Goal: Check status: Check status

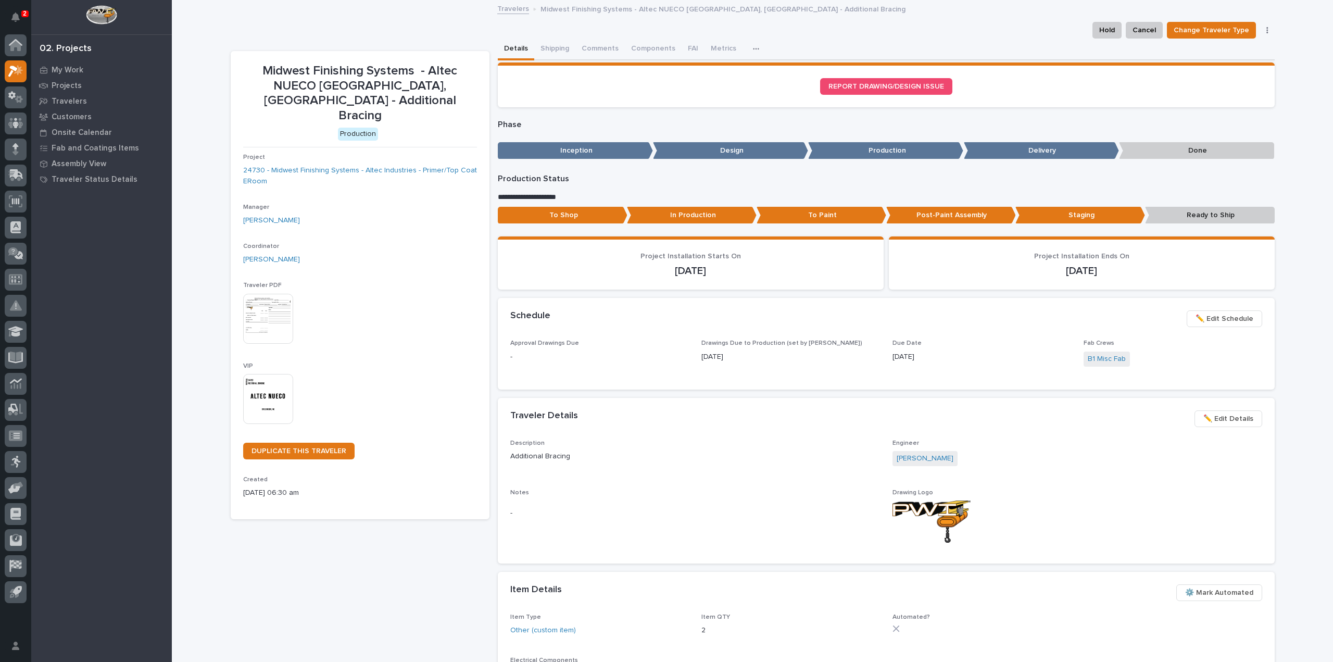
click at [281, 377] on img at bounding box center [268, 399] width 50 height 50
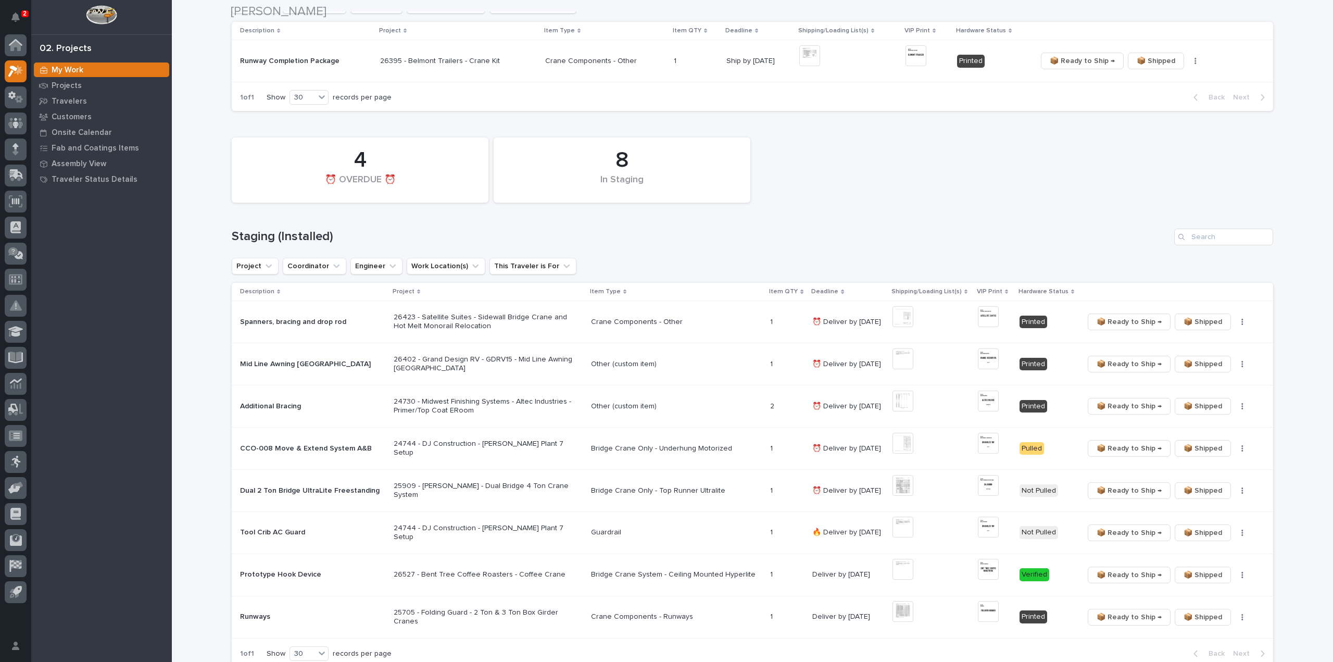
scroll to position [312, 0]
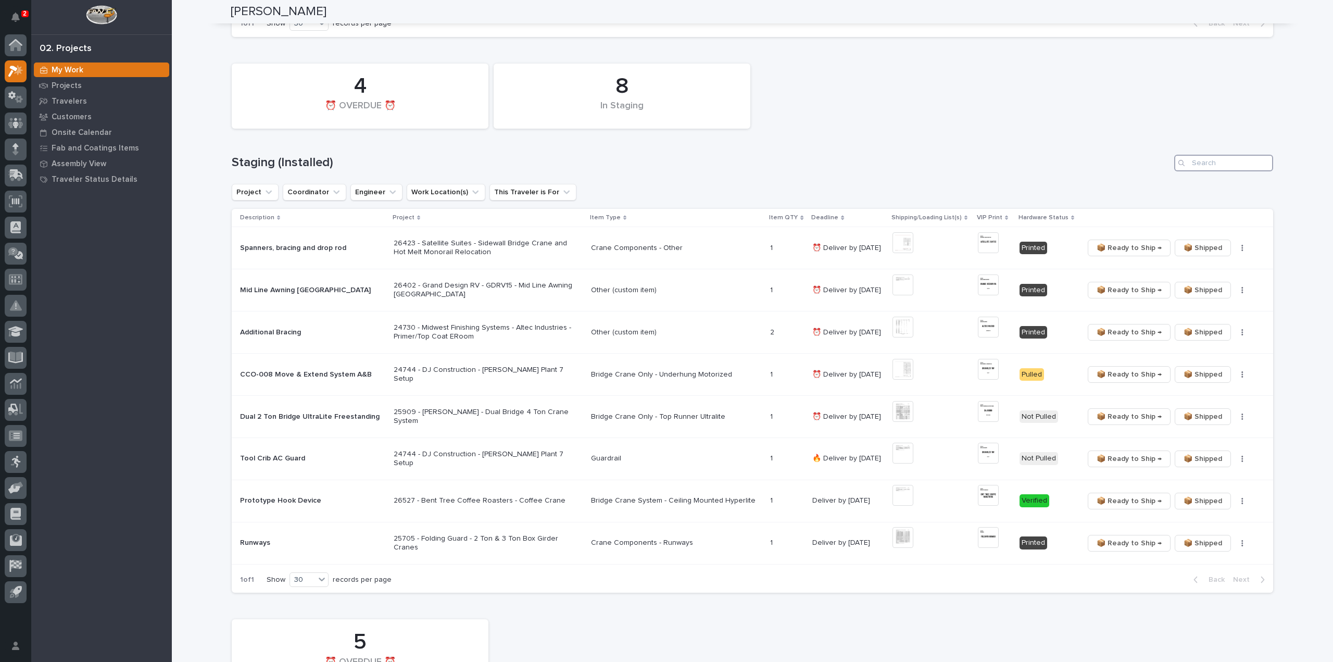
click at [1213, 162] on input "Search" at bounding box center [1223, 163] width 99 height 17
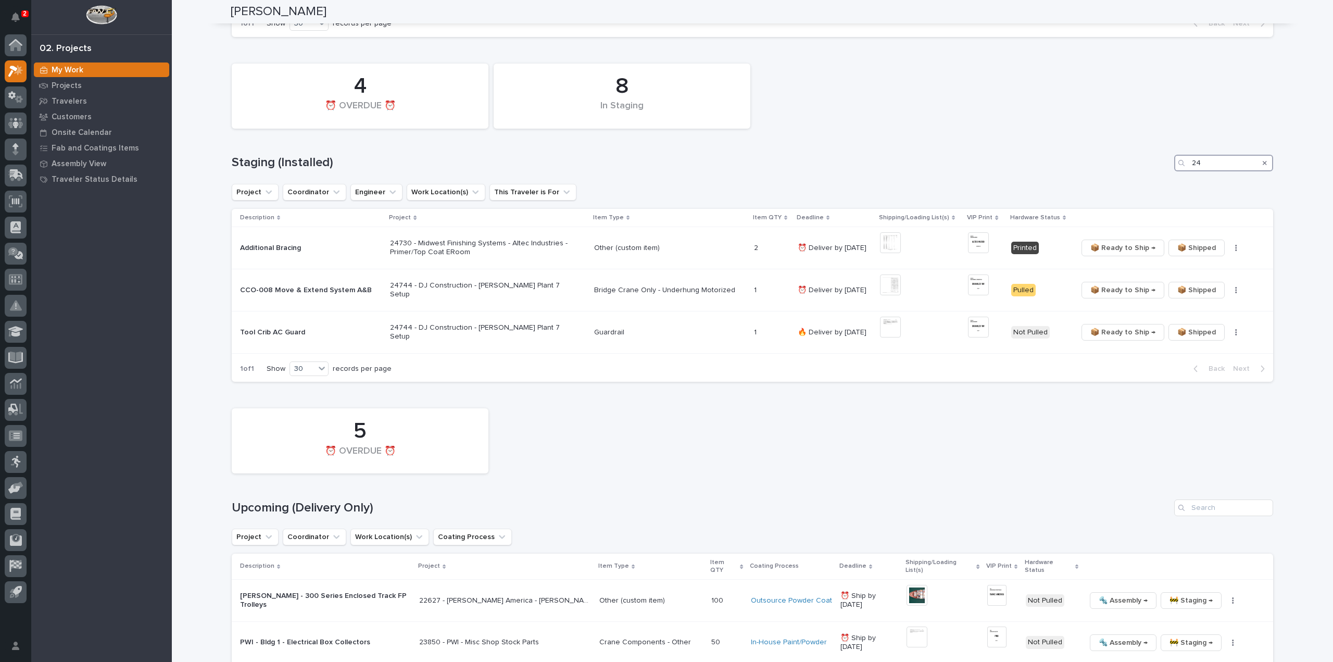
type input "2"
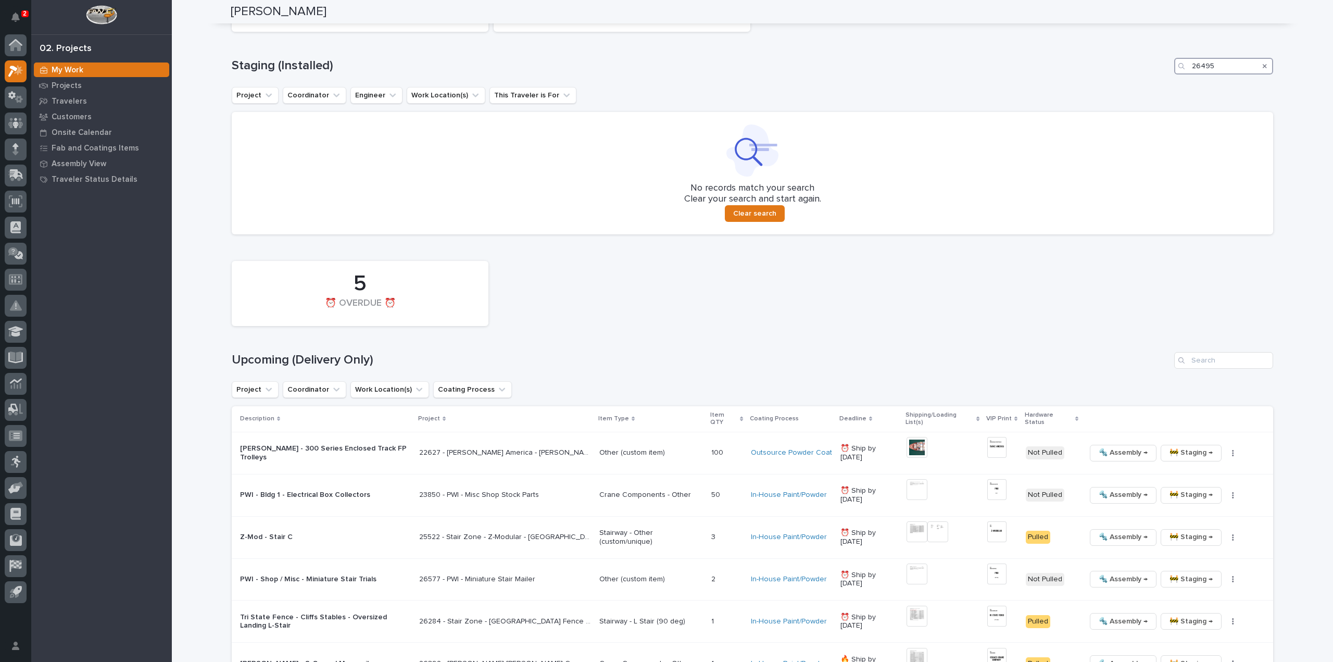
scroll to position [521, 0]
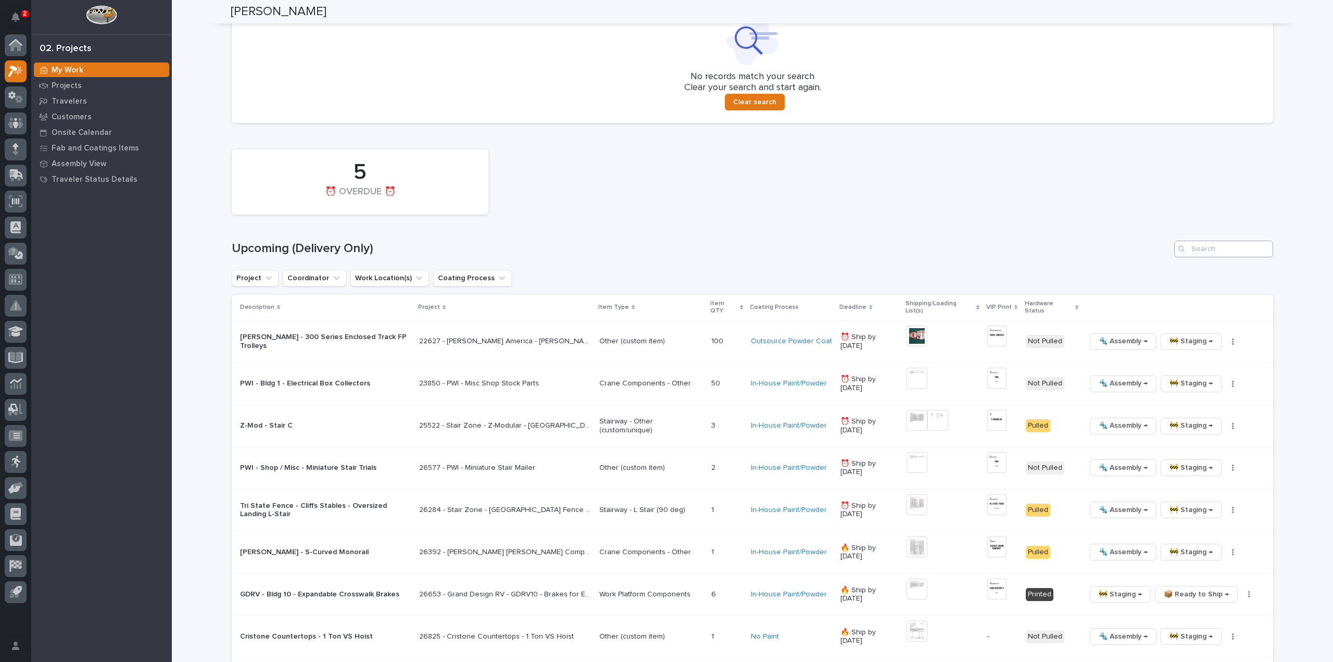
type input "26495"
click at [1231, 252] on input "Search" at bounding box center [1223, 249] width 99 height 17
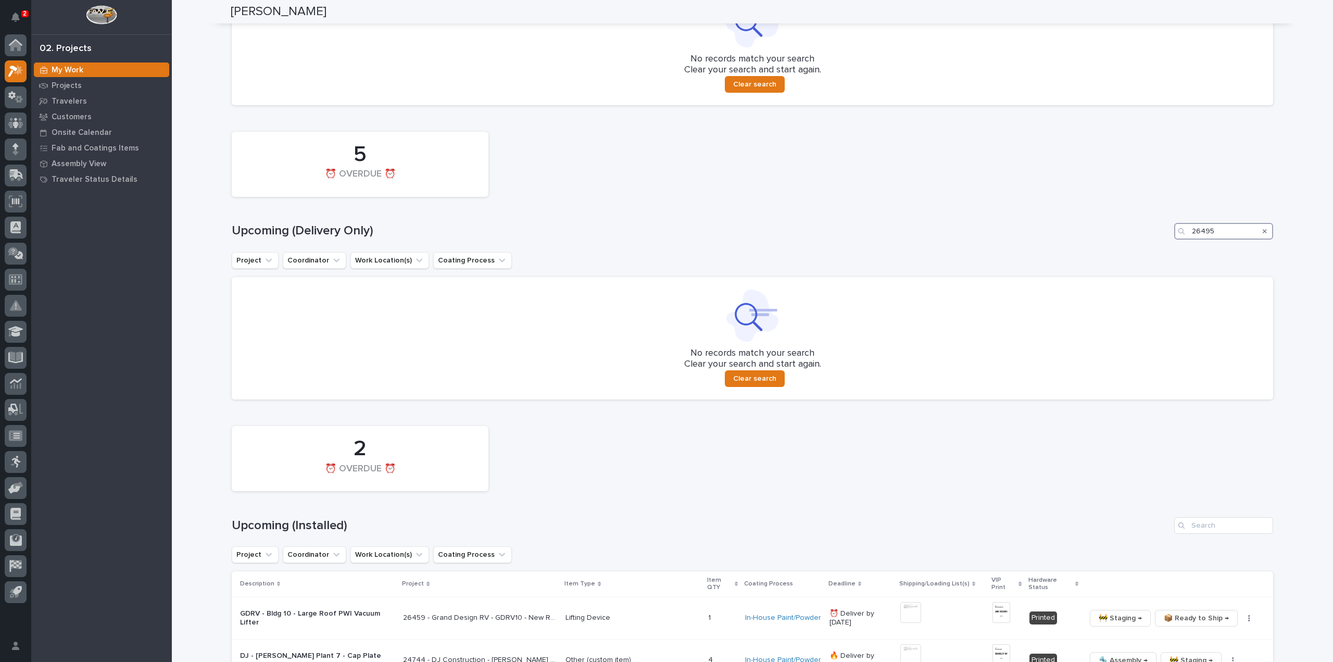
scroll to position [761, 0]
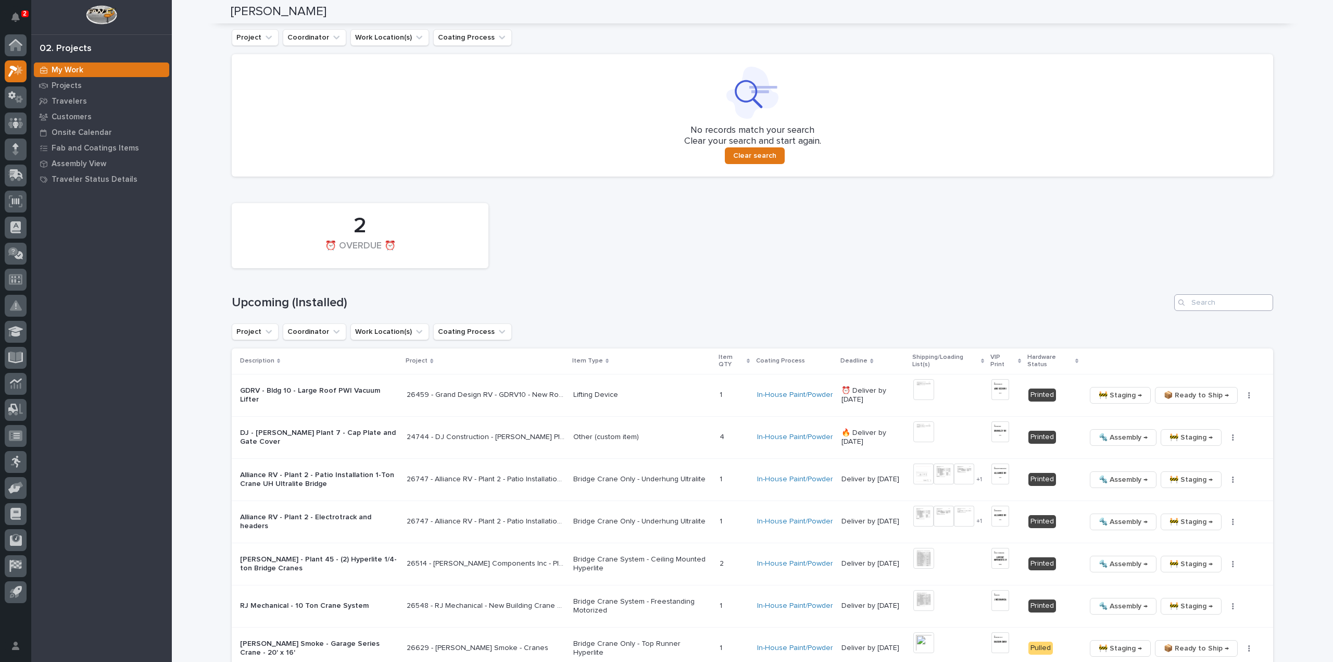
type input "26495"
click at [1201, 306] on input "Search" at bounding box center [1223, 302] width 99 height 17
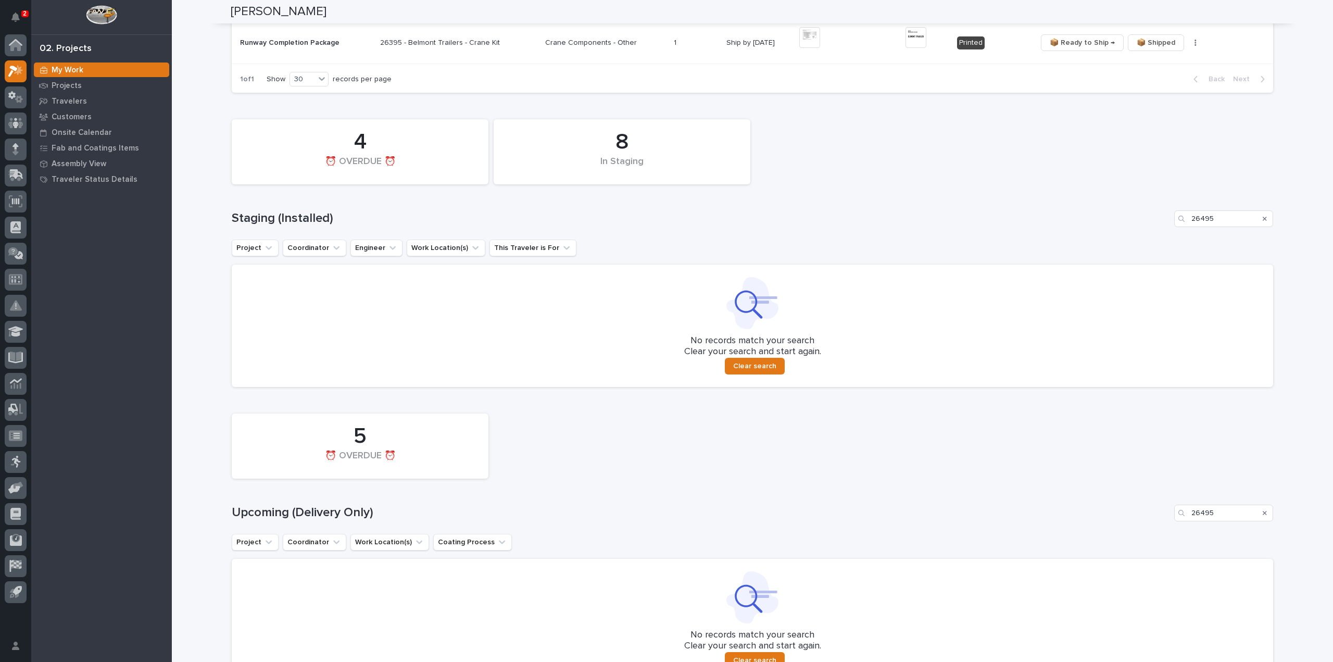
scroll to position [36, 0]
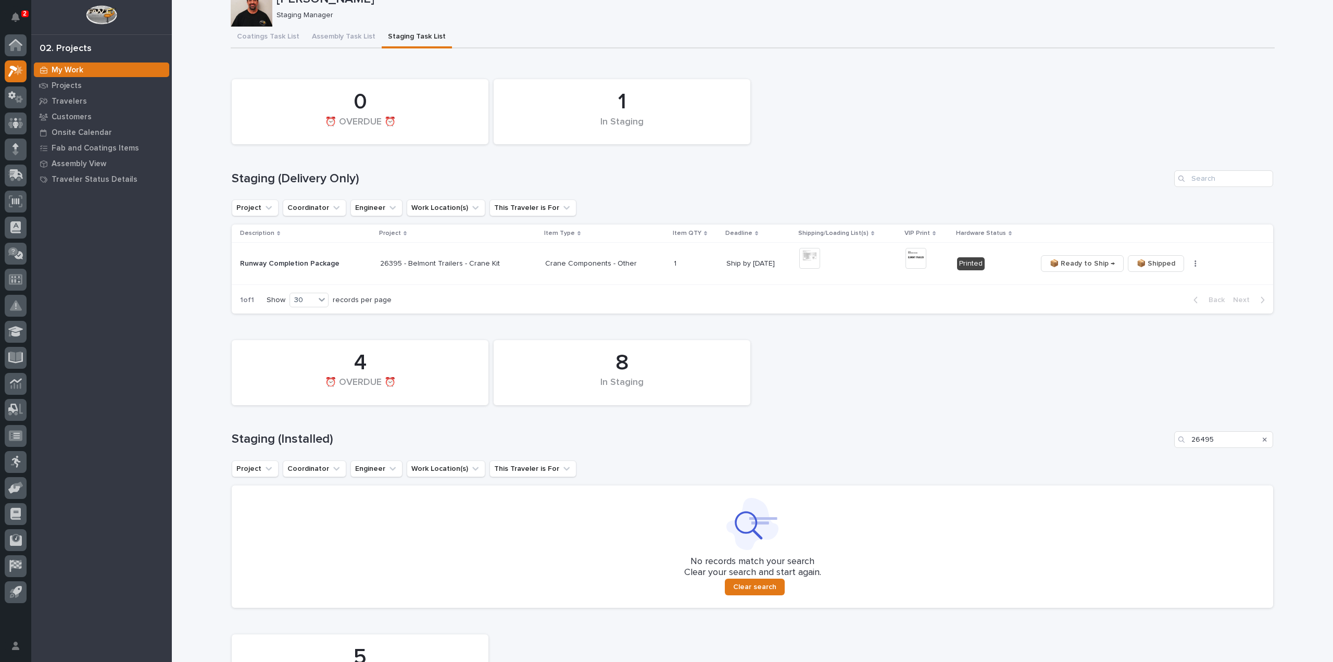
type input "26495"
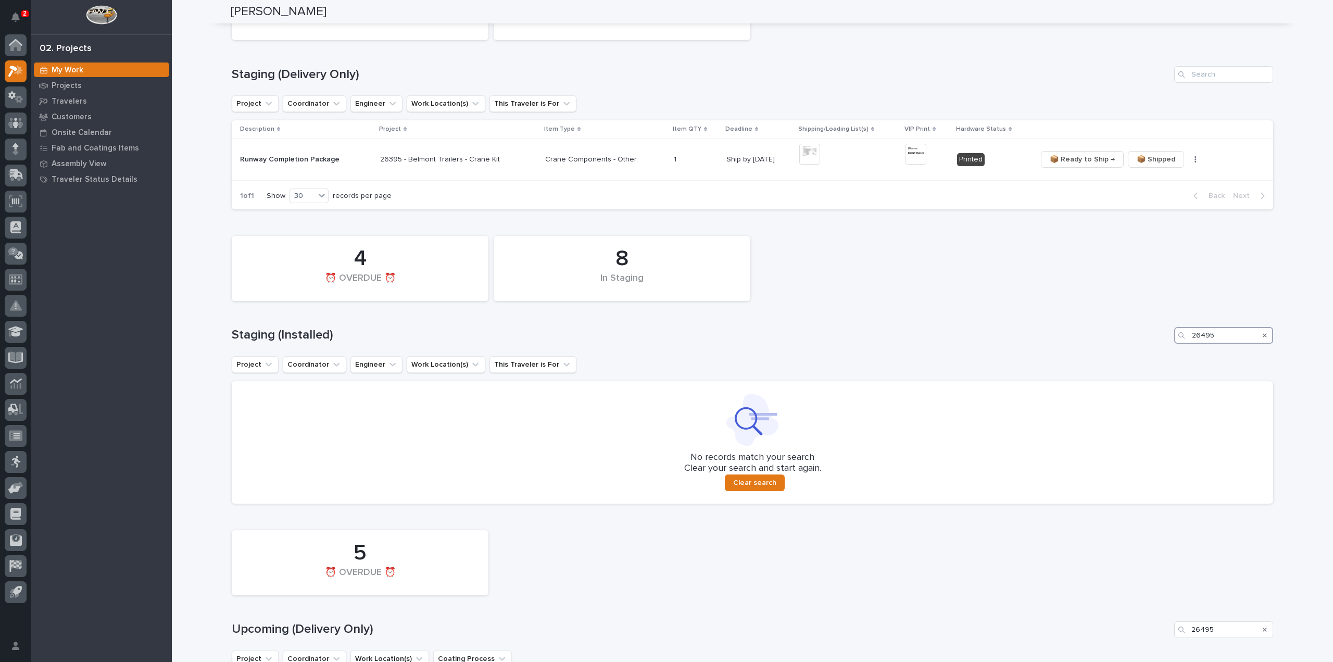
drag, startPoint x: 1223, startPoint y: 337, endPoint x: 1170, endPoint y: 343, distance: 53.4
click at [1170, 343] on div "Staging (Installed) 26495" at bounding box center [753, 335] width 1042 height 17
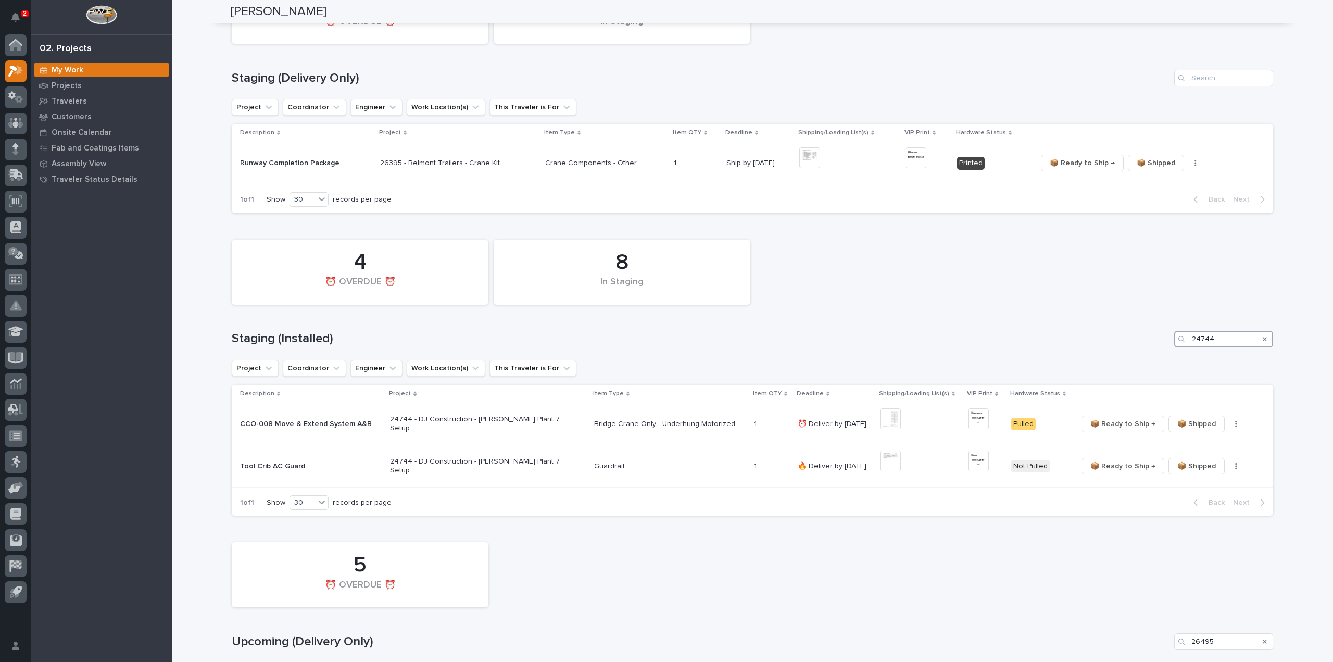
scroll to position [144, 0]
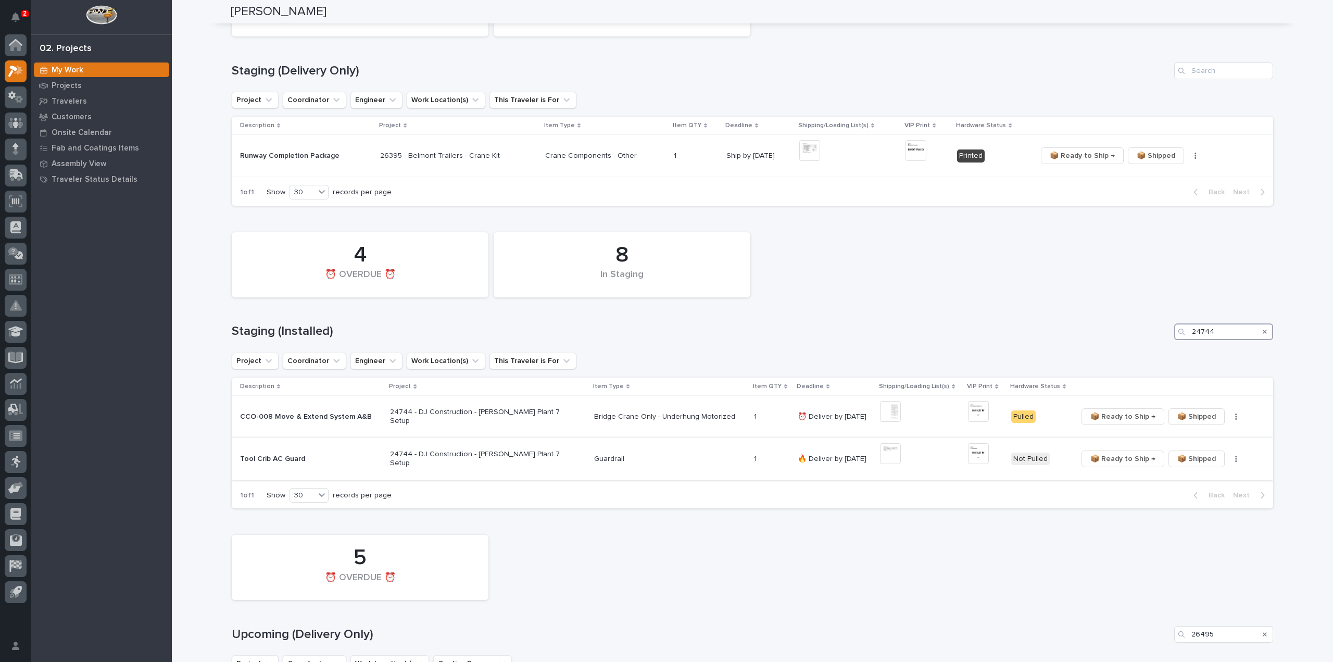
type input "24744"
click at [880, 455] on img at bounding box center [890, 453] width 21 height 21
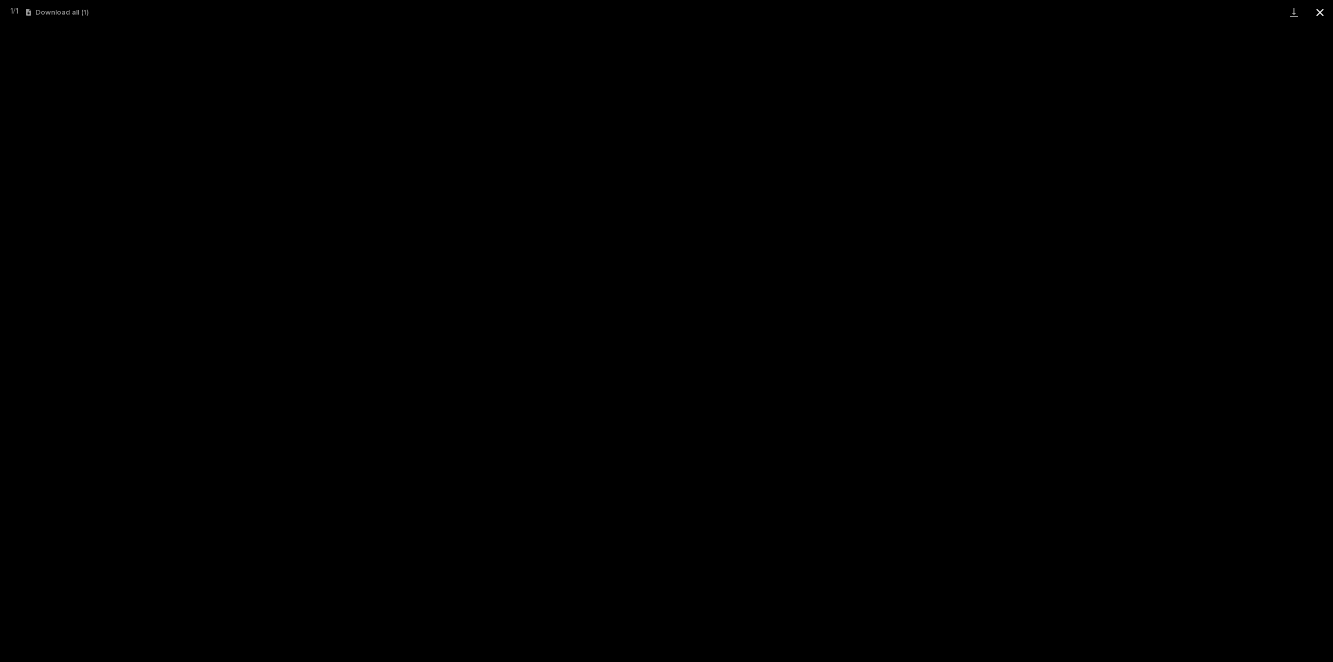
click at [1320, 11] on button "Close gallery" at bounding box center [1320, 12] width 26 height 24
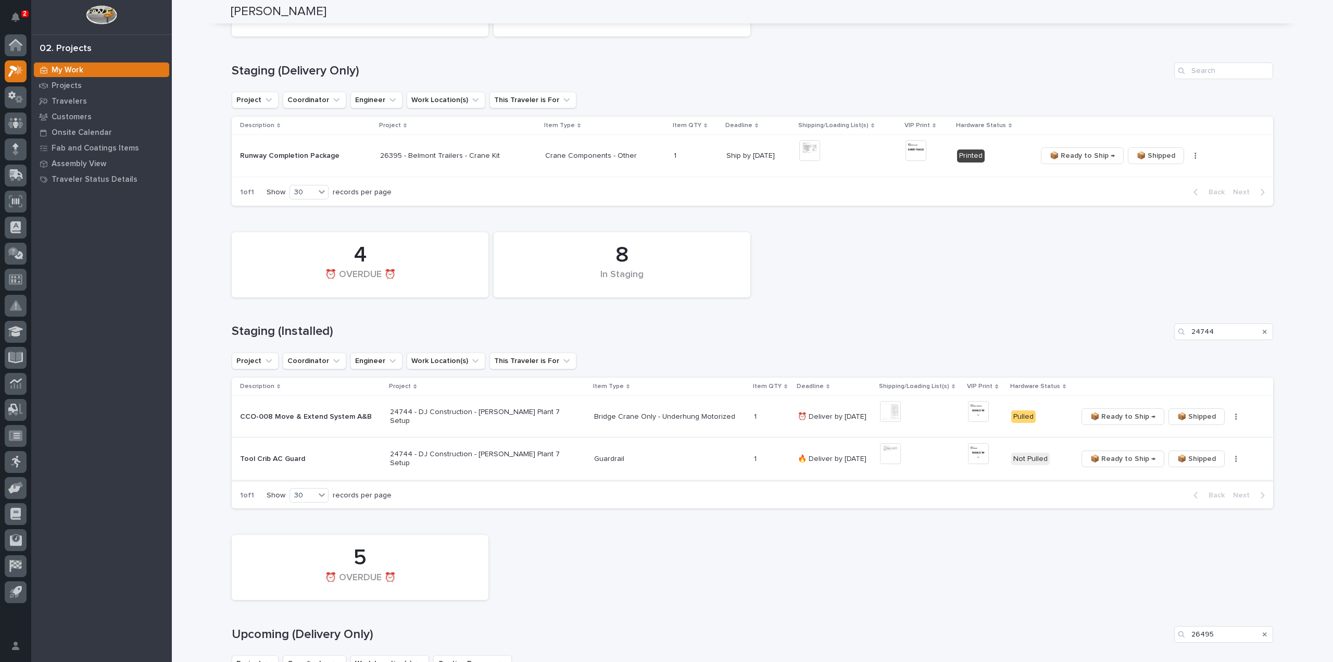
click at [968, 454] on img at bounding box center [978, 453] width 21 height 21
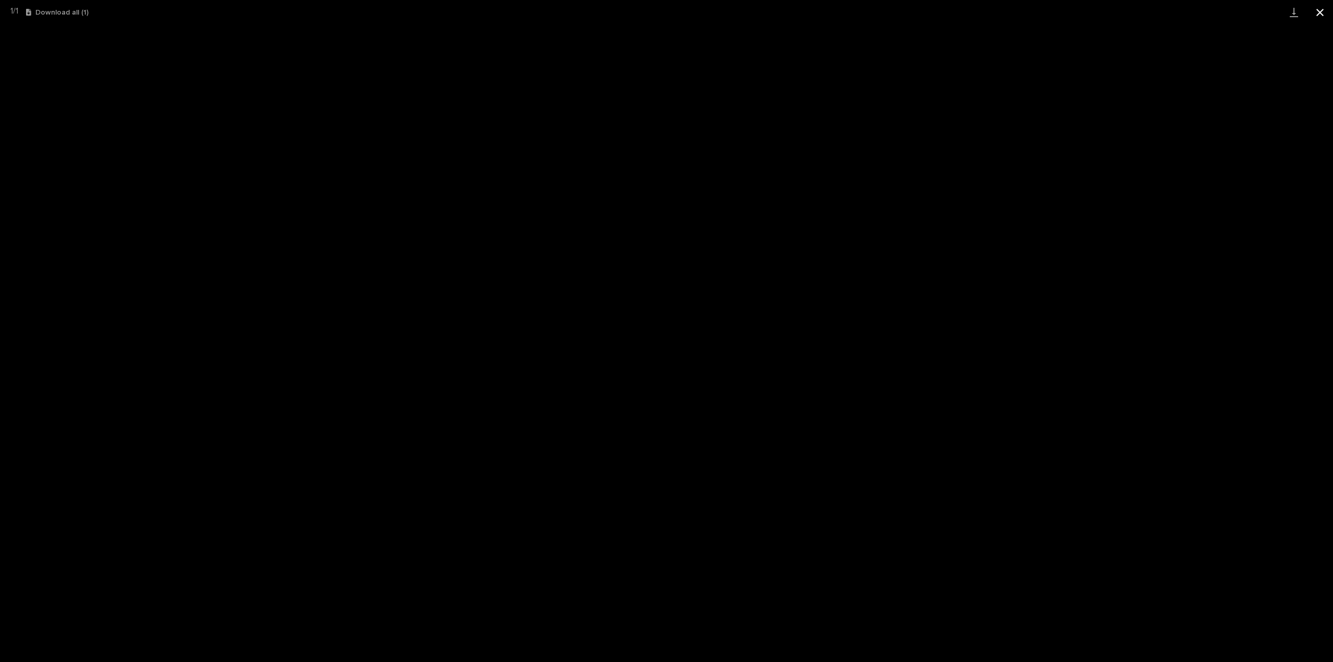
click at [1319, 11] on button "Close gallery" at bounding box center [1320, 12] width 26 height 24
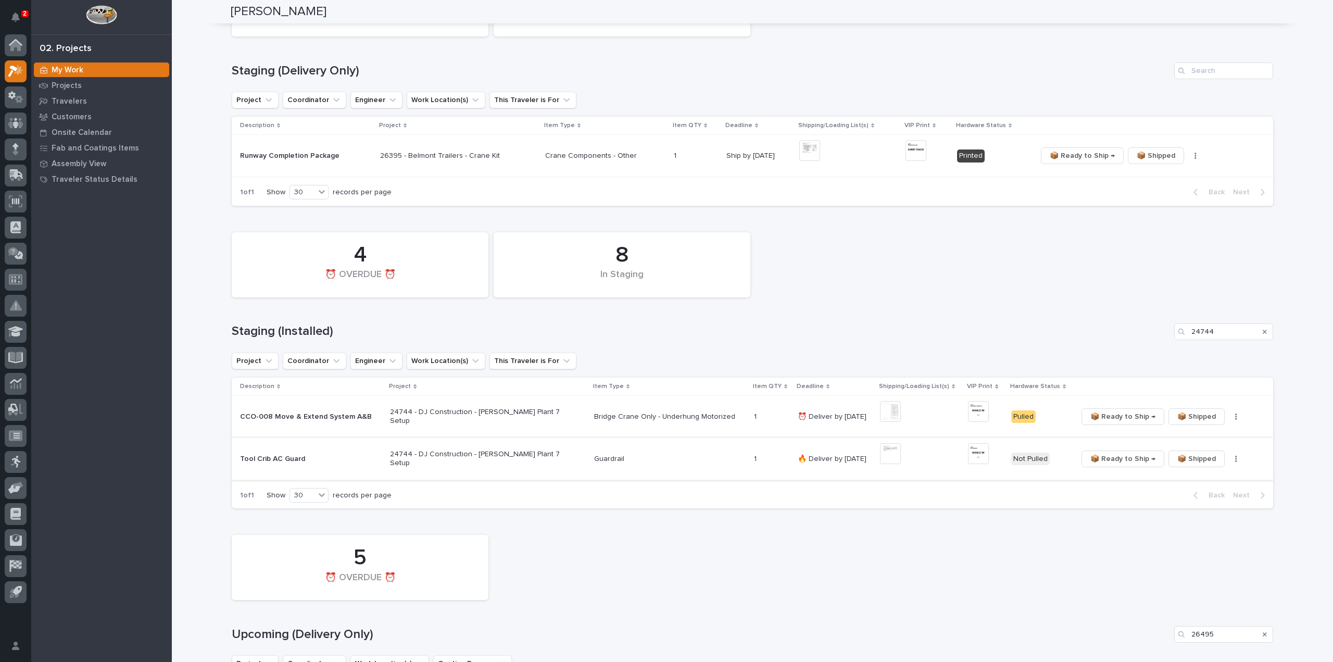
click at [1235, 460] on icon "button" at bounding box center [1236, 458] width 2 height 7
click at [1193, 497] on span "🔩 Hardware" at bounding box center [1187, 496] width 44 height 12
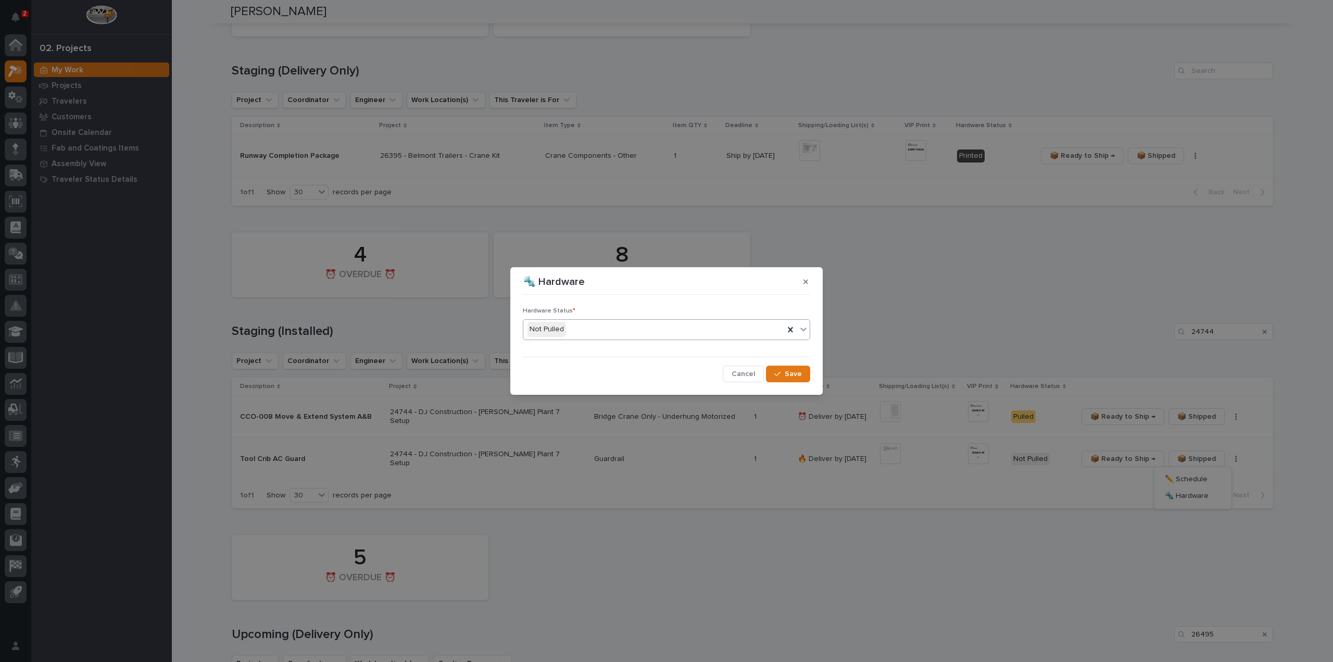
click at [593, 332] on div "Not Pulled" at bounding box center [653, 329] width 261 height 17
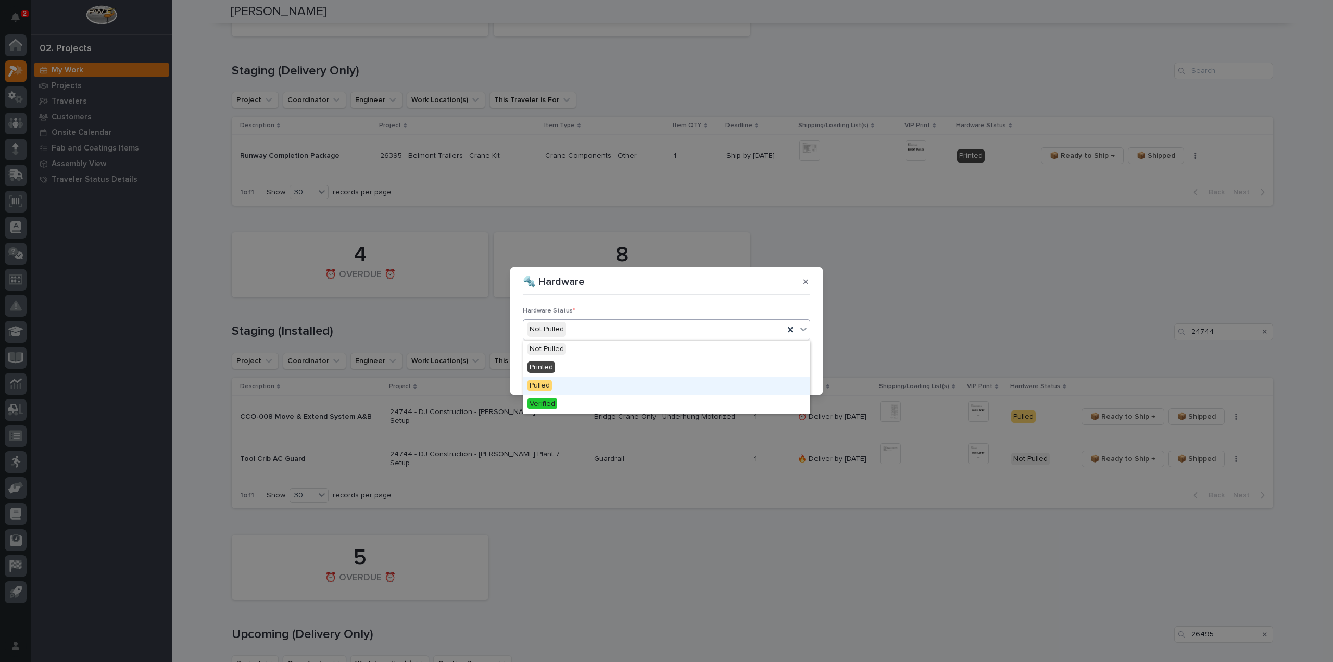
click at [574, 385] on div "Pulled" at bounding box center [666, 386] width 286 height 18
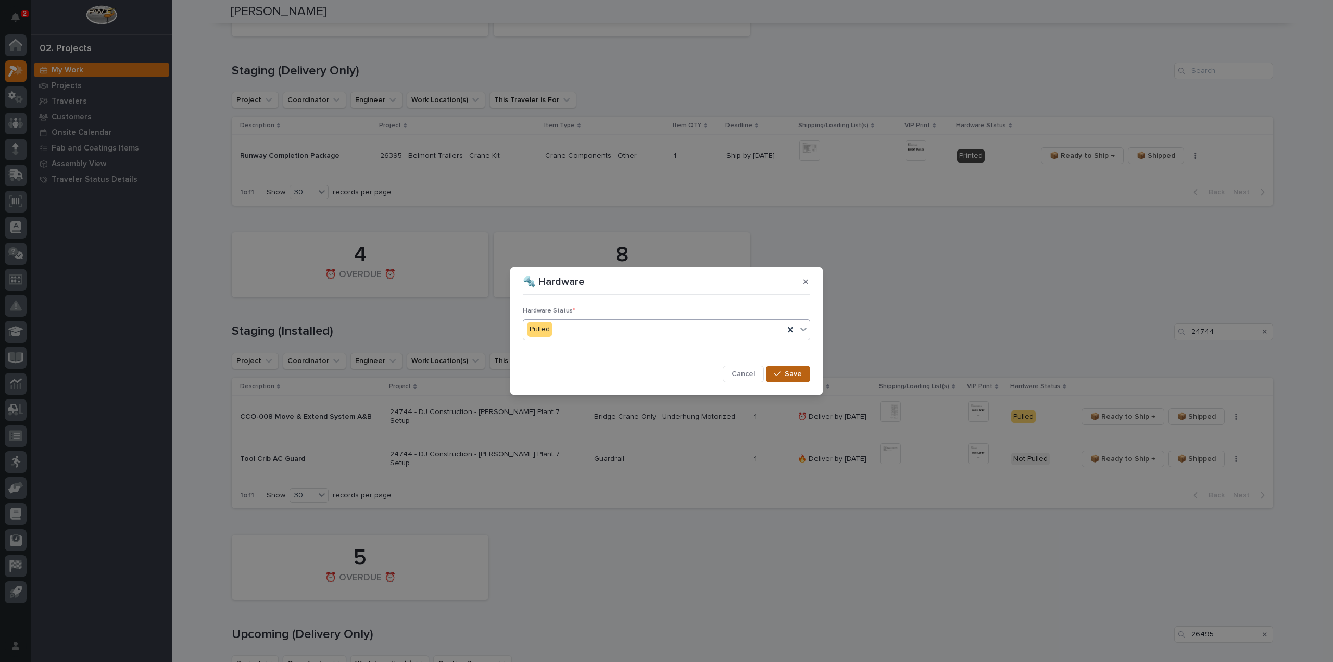
click at [783, 377] on div "button" at bounding box center [779, 373] width 10 height 7
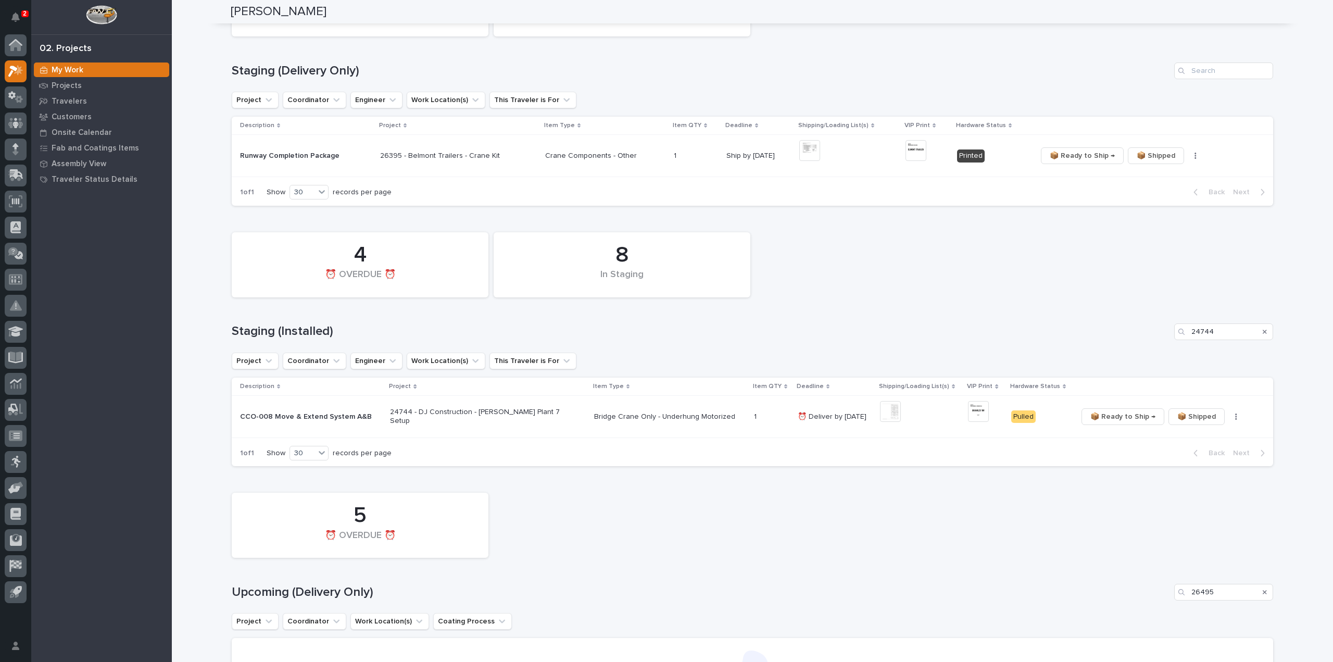
scroll to position [123, 0]
